Goal: Task Accomplishment & Management: Use online tool/utility

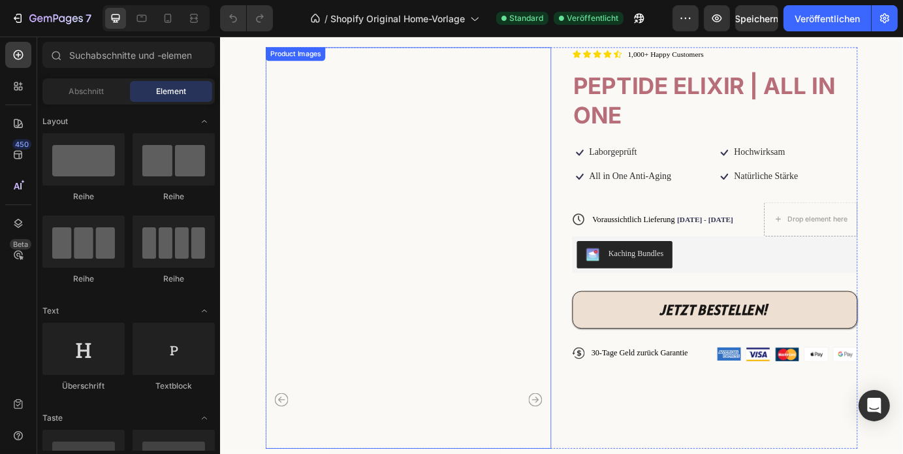
scroll to position [123, 0]
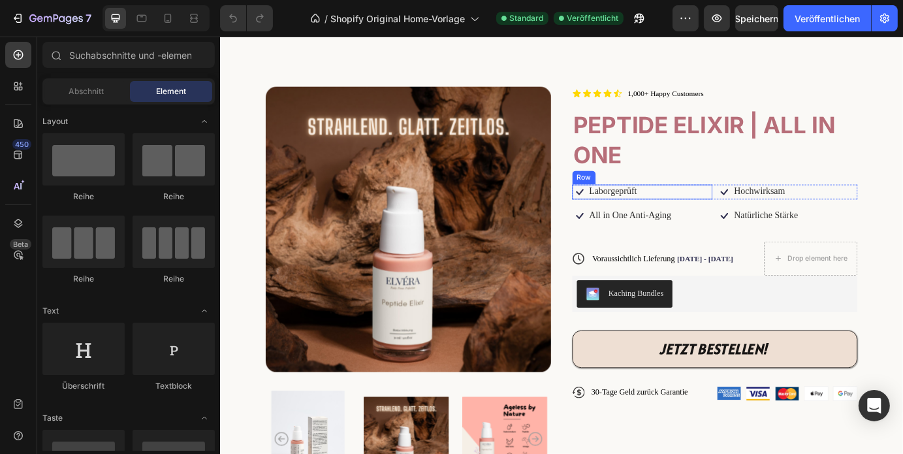
click at [710, 208] on div "Icon Laborgeprüft Text Block Row" at bounding box center [703, 214] width 161 height 17
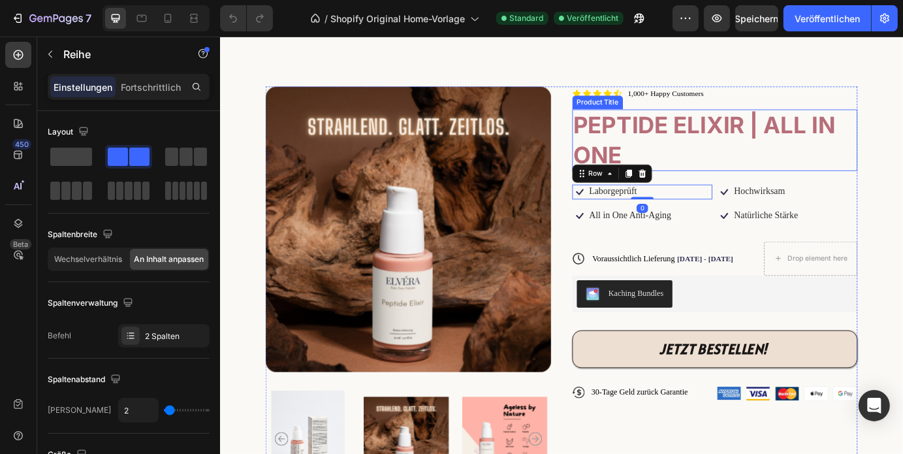
click at [749, 141] on h1 "PEPTIDE ELIXIR | ALL IN ONE" at bounding box center [787, 154] width 328 height 70
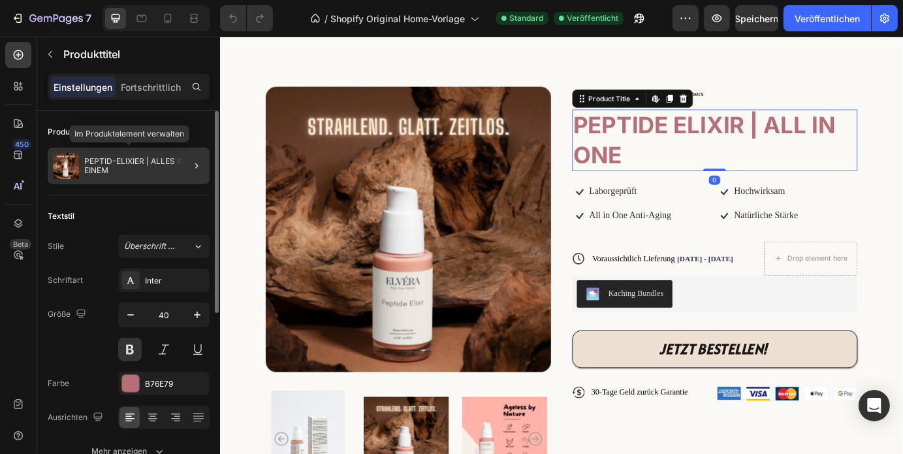
click at [148, 158] on font "PEPTID-ELIXIER | ALLES IN EINEM" at bounding box center [135, 165] width 102 height 19
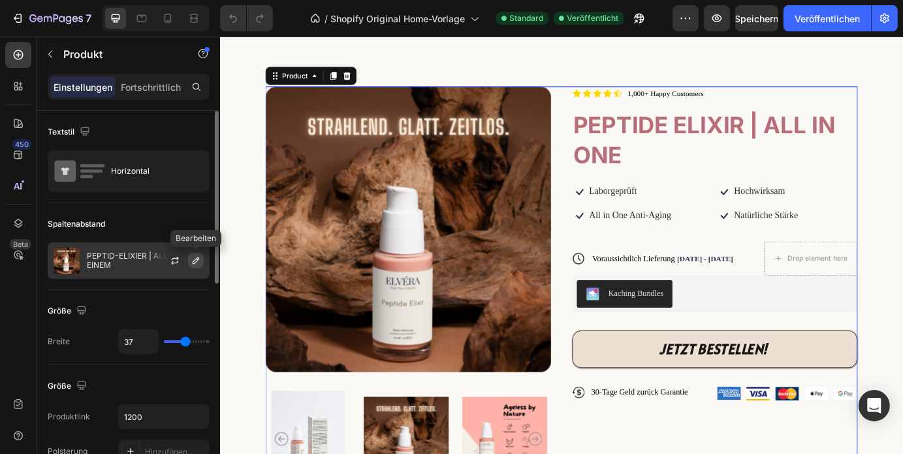
click at [193, 262] on icon "button" at bounding box center [196, 260] width 7 height 7
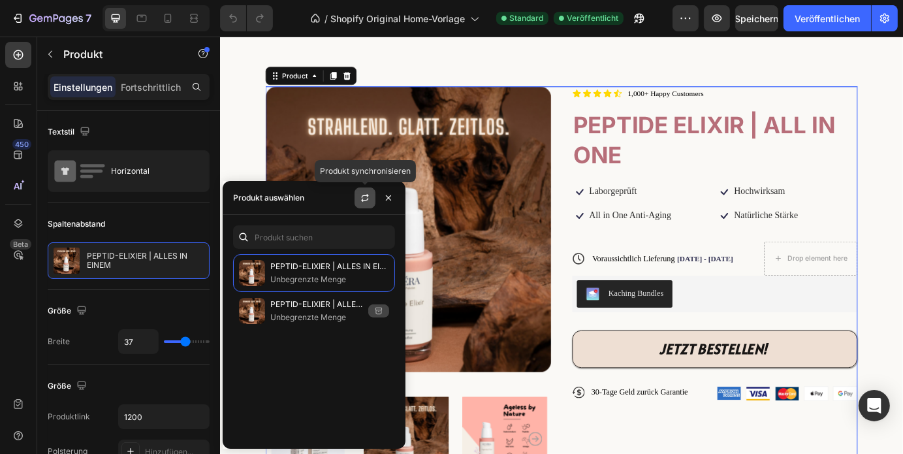
click at [365, 196] on icon "button" at bounding box center [365, 198] width 10 height 10
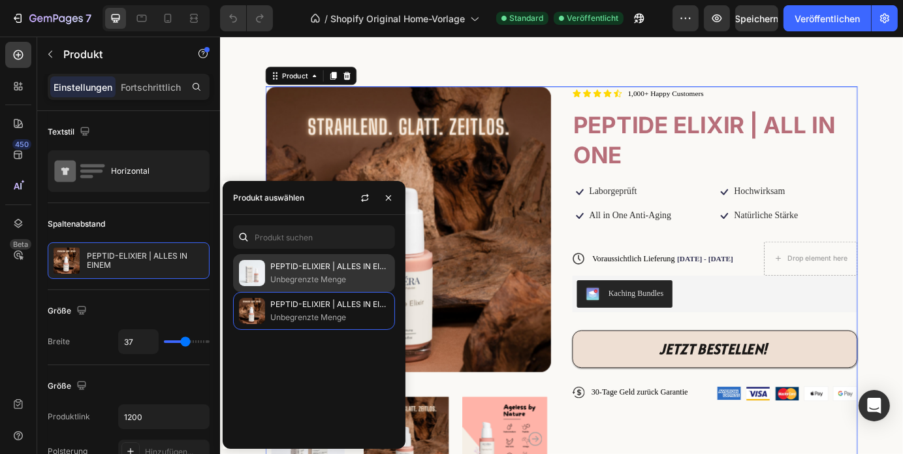
click at [320, 270] on font "PEPTID-ELIXIER | ALLES IN EINEM" at bounding box center [333, 266] width 127 height 10
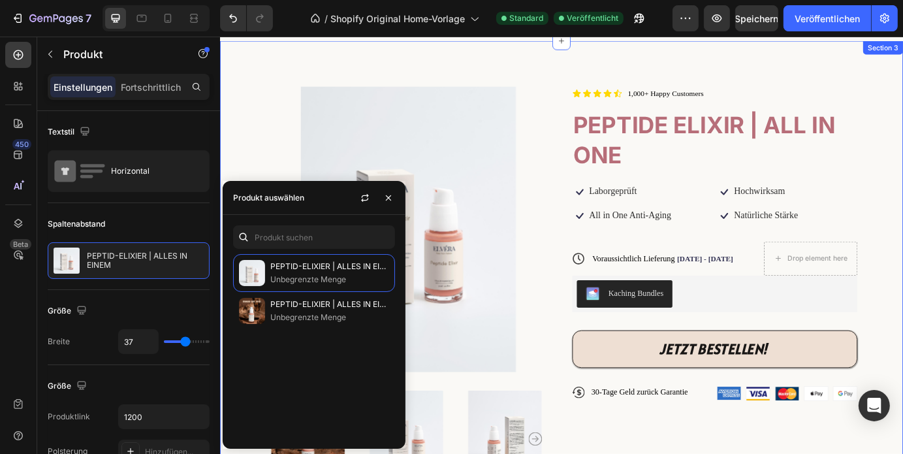
click at [600, 70] on div "Product Images Icon Icon Icon Icon Icon Icon List 1,000+ Happy Customers Text B…" at bounding box center [610, 330] width 783 height 578
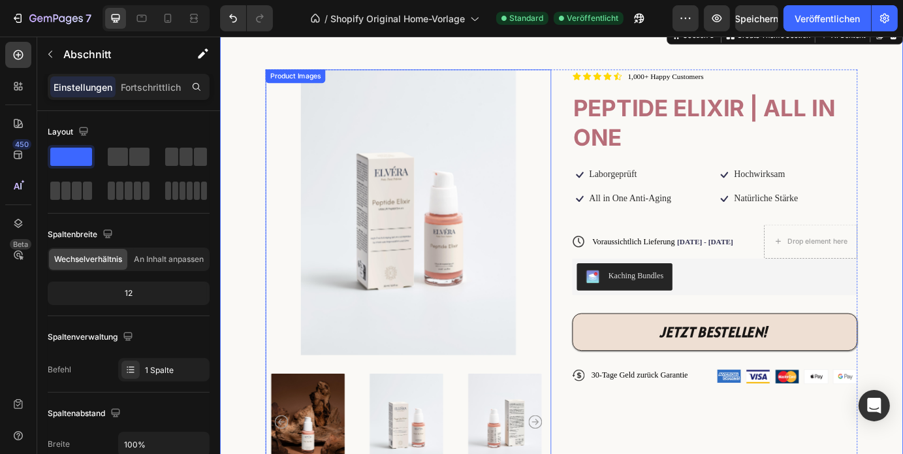
scroll to position [142, 0]
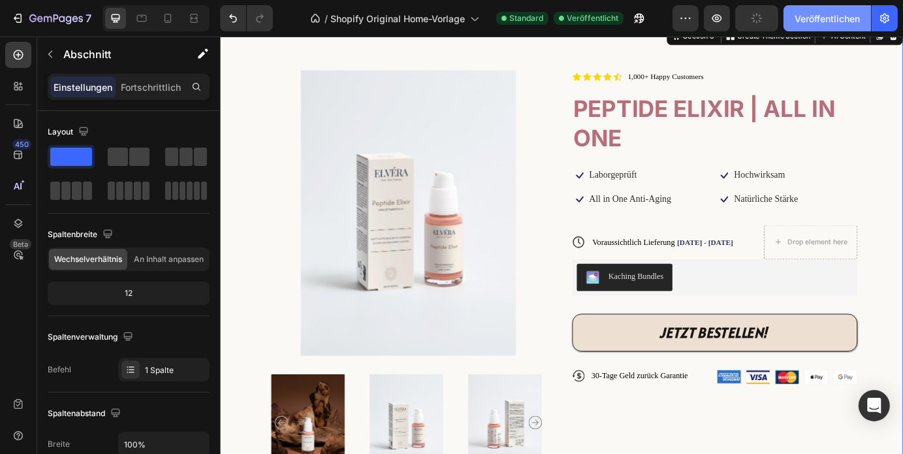
click at [827, 20] on font "Veröffentlichen" at bounding box center [826, 18] width 65 height 11
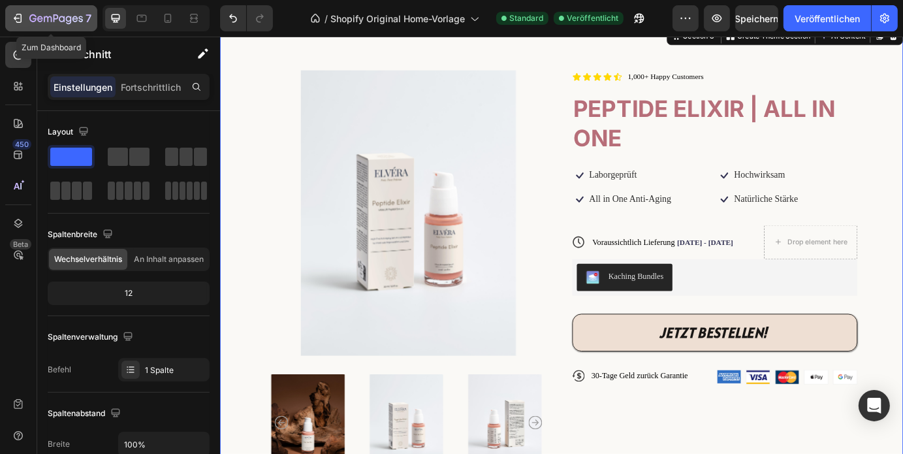
click at [17, 20] on icon "button" at bounding box center [17, 18] width 13 height 13
